Goal: Book appointment/travel/reservation

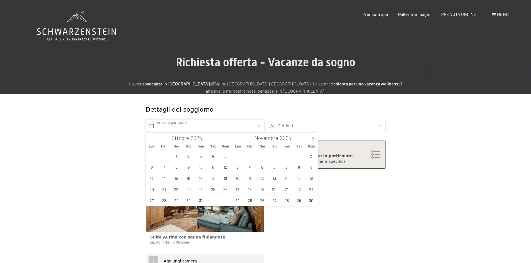
click at [151, 128] on input "text" at bounding box center [205, 126] width 118 height 13
click at [188, 200] on span "30" at bounding box center [188, 200] width 11 height 11
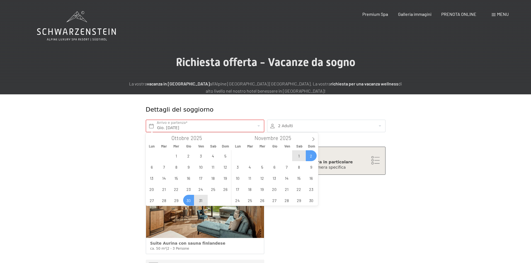
click at [311, 155] on span "2" at bounding box center [311, 155] width 11 height 11
type input "Gio. 30/10/2025 - Dom. 02/11/2025"
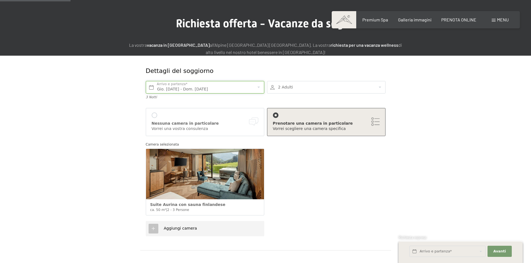
scroll to position [84, 0]
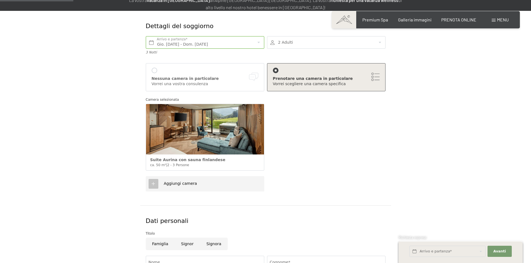
click at [216, 132] on img at bounding box center [205, 129] width 118 height 50
click at [180, 132] on img at bounding box center [205, 129] width 118 height 50
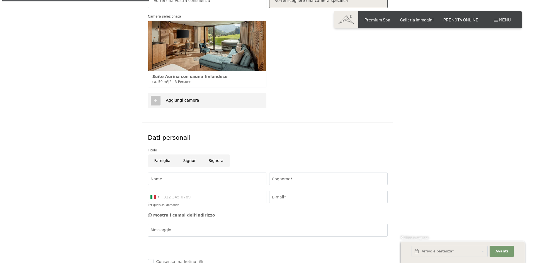
scroll to position [167, 0]
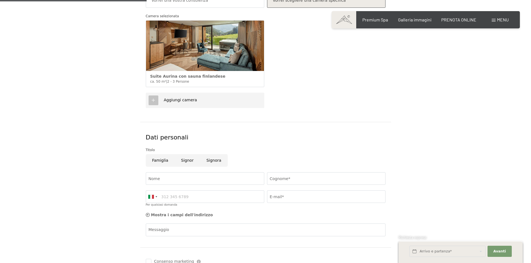
click at [157, 98] on div at bounding box center [154, 101] width 10 height 10
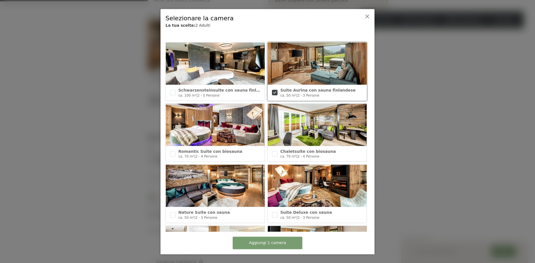
click at [202, 59] on img at bounding box center [215, 64] width 99 height 42
checkbox input "true"
click at [215, 191] on img at bounding box center [215, 186] width 99 height 42
checkbox input "true"
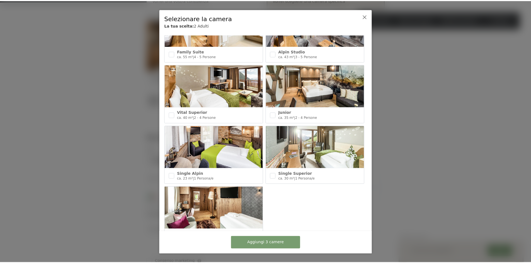
scroll to position [223, 0]
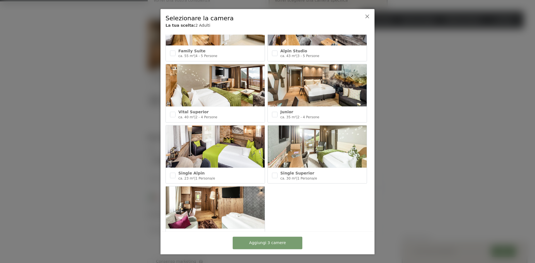
click at [325, 76] on img at bounding box center [317, 85] width 99 height 42
checkbox input "true"
click at [287, 243] on button "Aggiungi 4 camere" at bounding box center [268, 243] width 70 height 13
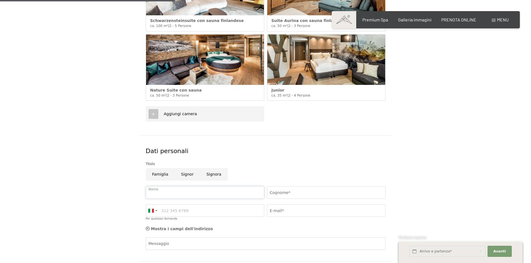
click at [181, 191] on input "Nome" at bounding box center [205, 192] width 118 height 13
type input "piero"
type input "chiavaroli"
click at [186, 209] on input "Per qualsiasi domanda" at bounding box center [205, 211] width 118 height 13
type input "3927511338"
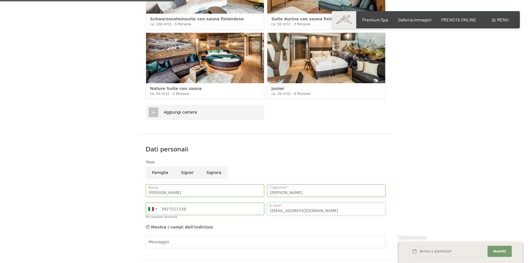
scroll to position [307, 0]
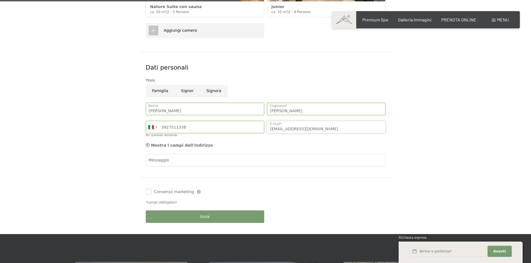
type input "pierocham@gmail.com"
click at [147, 191] on input "Consenso marketing" at bounding box center [149, 192] width 6 height 6
checkbox input "true"
click at [500, 253] on span "Avanti" at bounding box center [499, 251] width 13 height 5
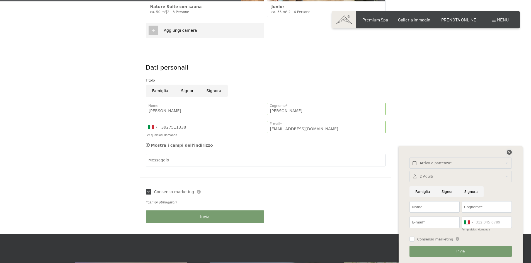
drag, startPoint x: 510, startPoint y: 153, endPoint x: 507, endPoint y: 153, distance: 3.9
click at [510, 153] on icon at bounding box center [509, 152] width 5 height 5
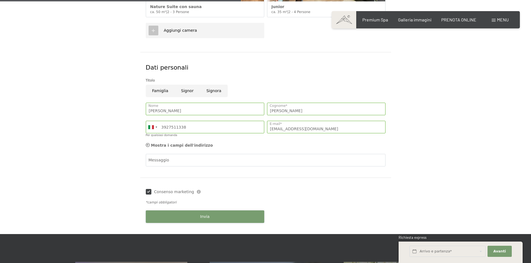
click at [222, 216] on button "Invia" at bounding box center [205, 217] width 118 height 13
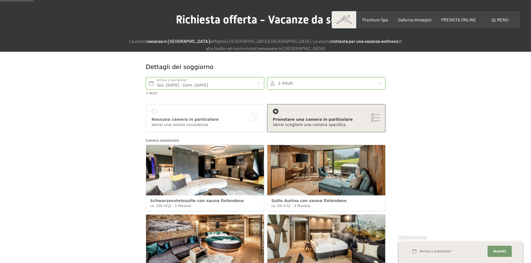
scroll to position [0, 0]
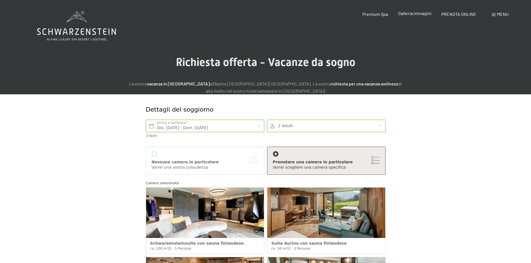
click at [425, 13] on span "Galleria immagini" at bounding box center [414, 13] width 33 height 5
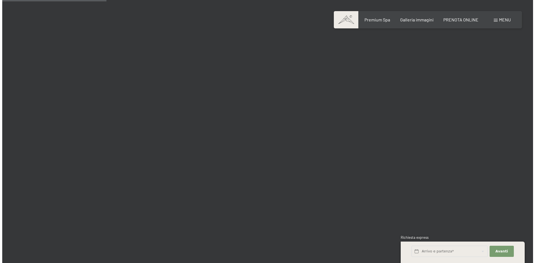
scroll to position [1588, 0]
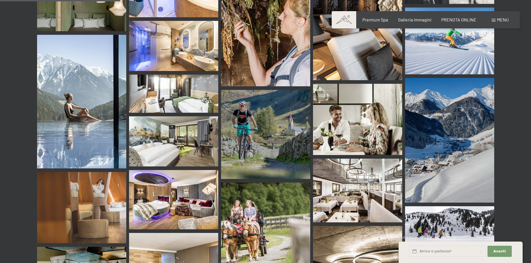
click at [505, 20] on span "Menu" at bounding box center [503, 19] width 12 height 5
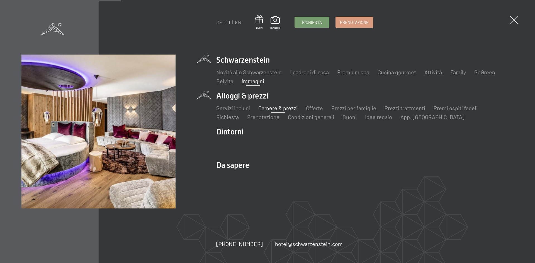
click at [286, 108] on link "Camere & prezzi" at bounding box center [277, 108] width 39 height 7
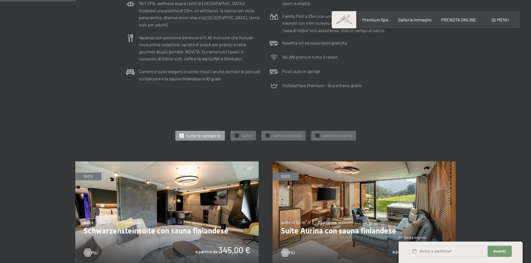
scroll to position [84, 0]
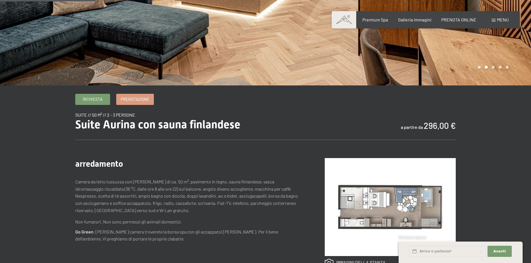
scroll to position [139, 0]
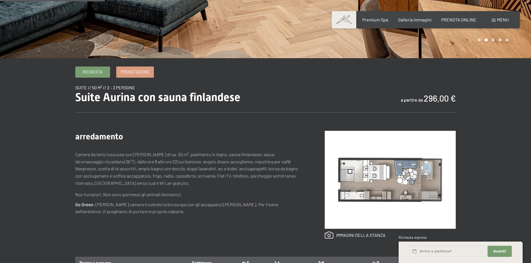
click at [371, 181] on img at bounding box center [390, 180] width 131 height 98
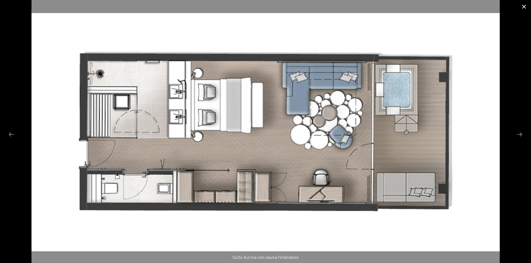
click at [523, 6] on button "Close gallery" at bounding box center [524, 6] width 14 height 13
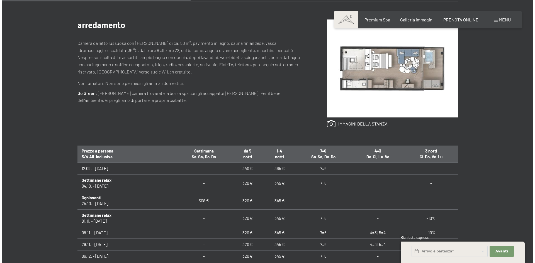
scroll to position [483, 0]
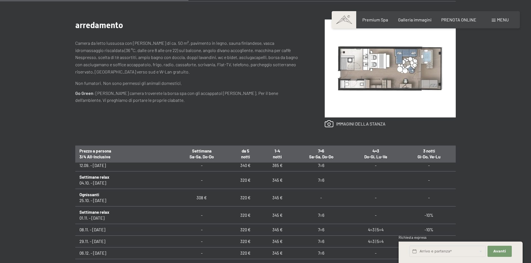
click at [495, 20] on span at bounding box center [494, 20] width 4 height 3
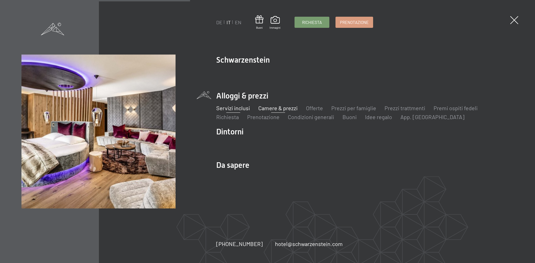
click at [228, 110] on link "Servizi inclusi" at bounding box center [233, 108] width 34 height 7
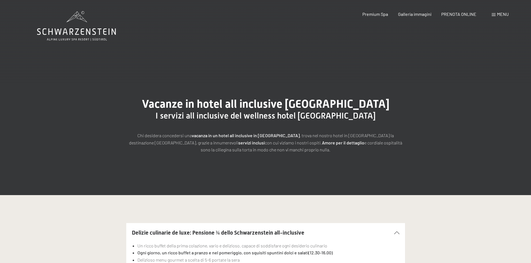
click at [497, 14] on span "Menu" at bounding box center [503, 13] width 12 height 5
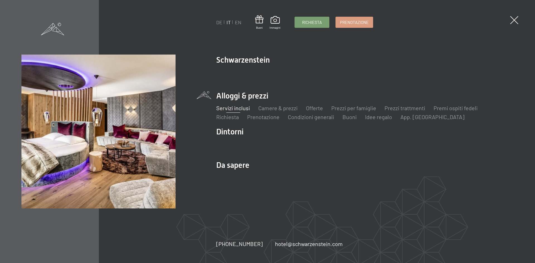
click at [236, 109] on link "Servizi inclusi" at bounding box center [233, 108] width 34 height 7
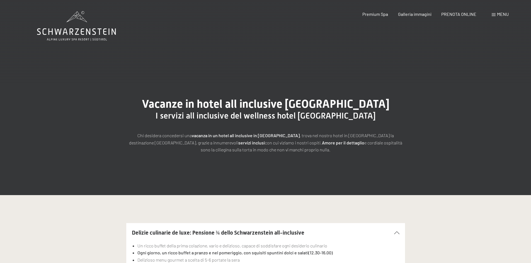
click at [497, 14] on span "Menu" at bounding box center [503, 13] width 12 height 5
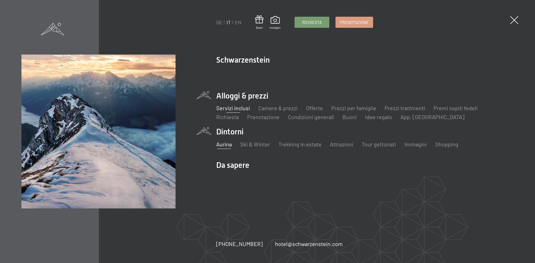
click at [225, 145] on link "Aurina" at bounding box center [224, 144] width 16 height 7
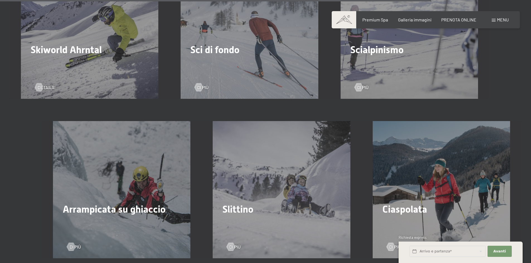
scroll to position [1616, 0]
